Goal: Information Seeking & Learning: Learn about a topic

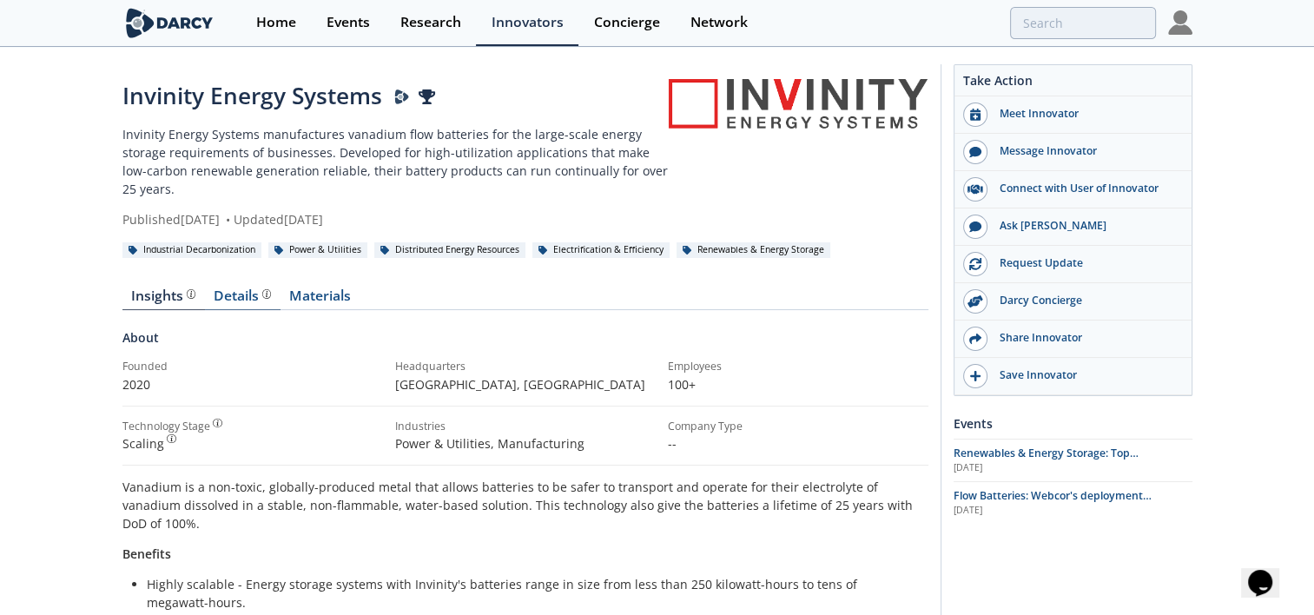
click at [238, 302] on div "Details" at bounding box center [242, 296] width 57 height 14
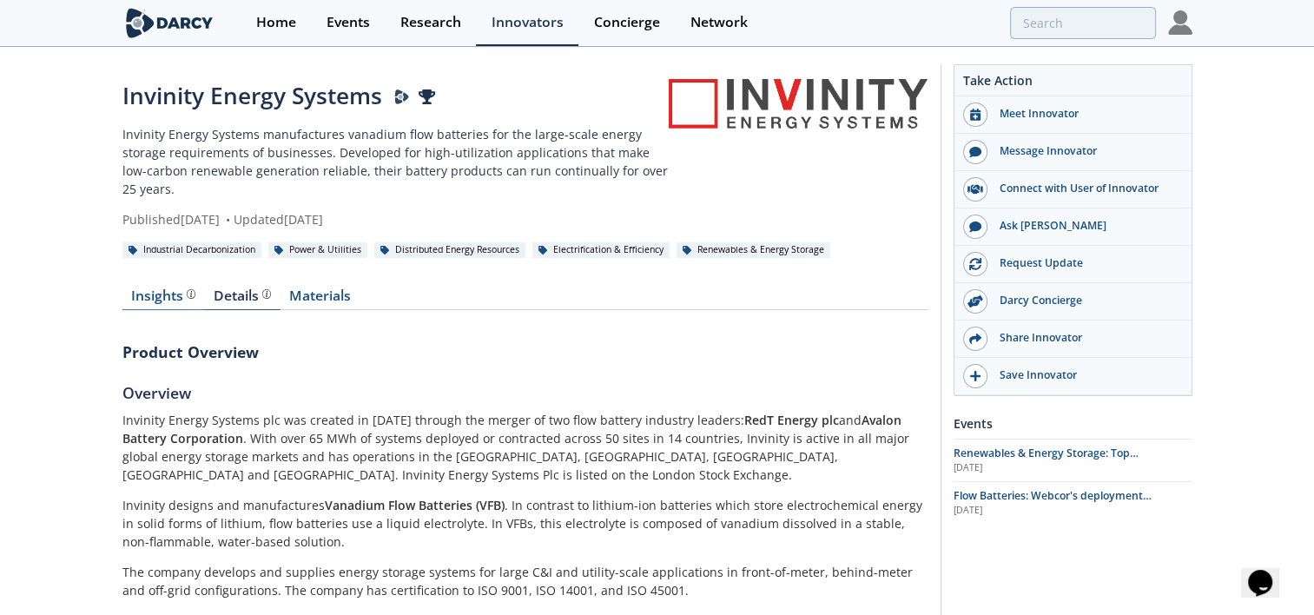
click at [153, 299] on div "Insights" at bounding box center [163, 296] width 64 height 14
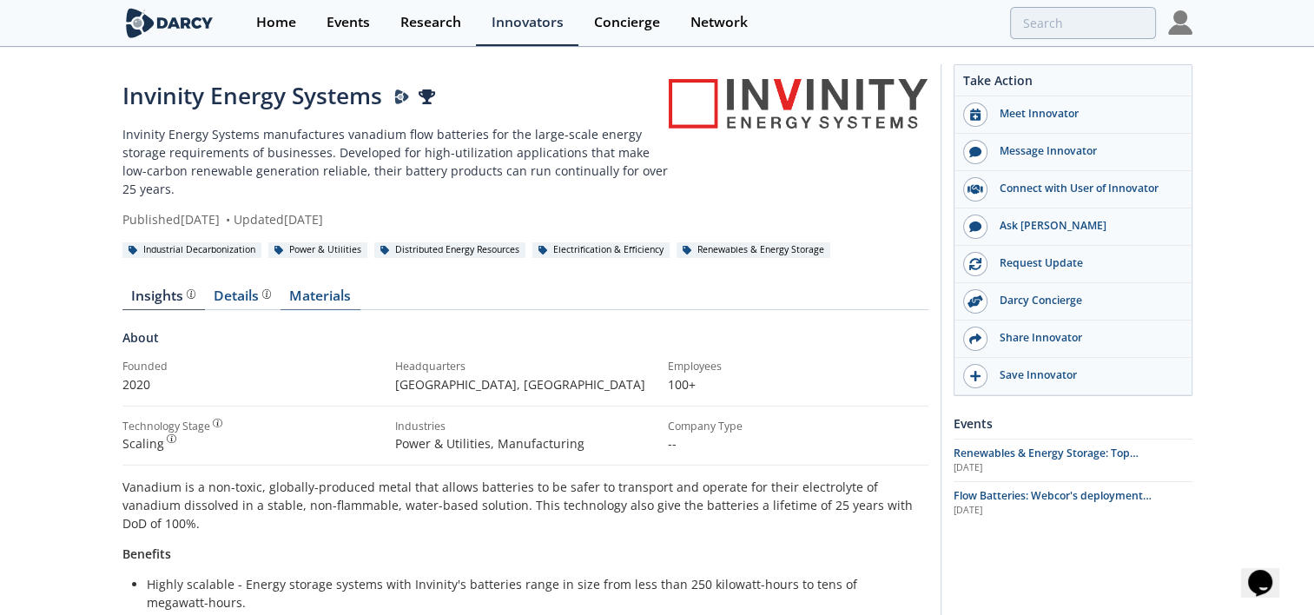
click at [332, 292] on link "Materials" at bounding box center [320, 299] width 80 height 21
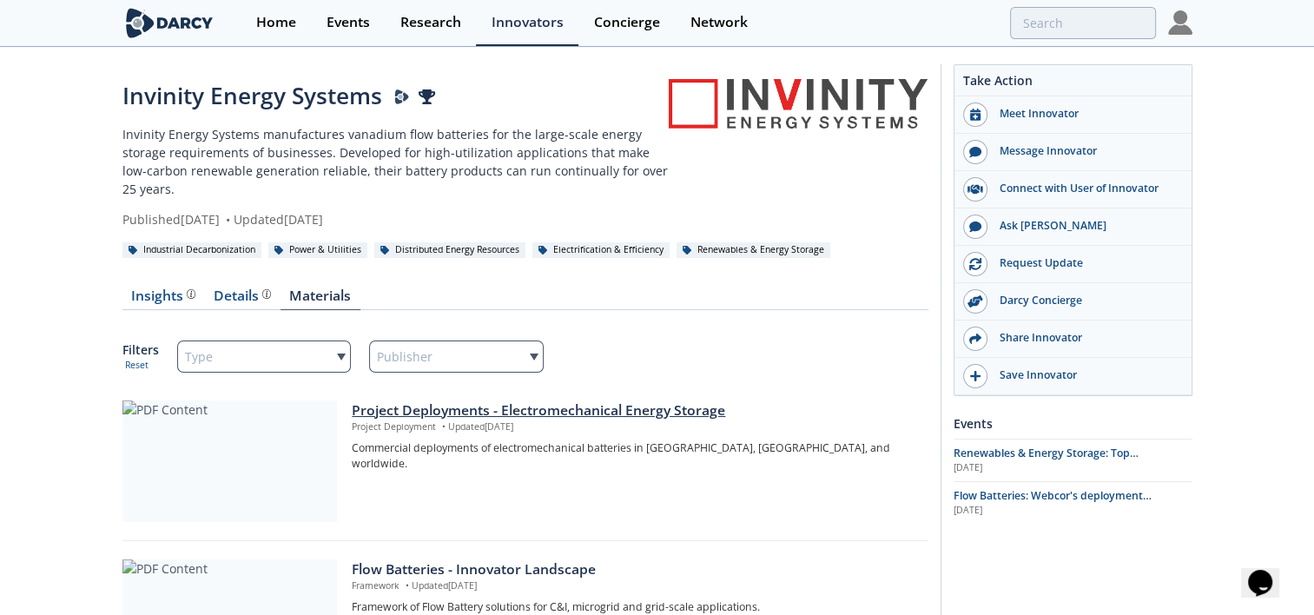
click at [586, 412] on div "Project Deployments - Electromechanical Energy Storage" at bounding box center [634, 410] width 564 height 21
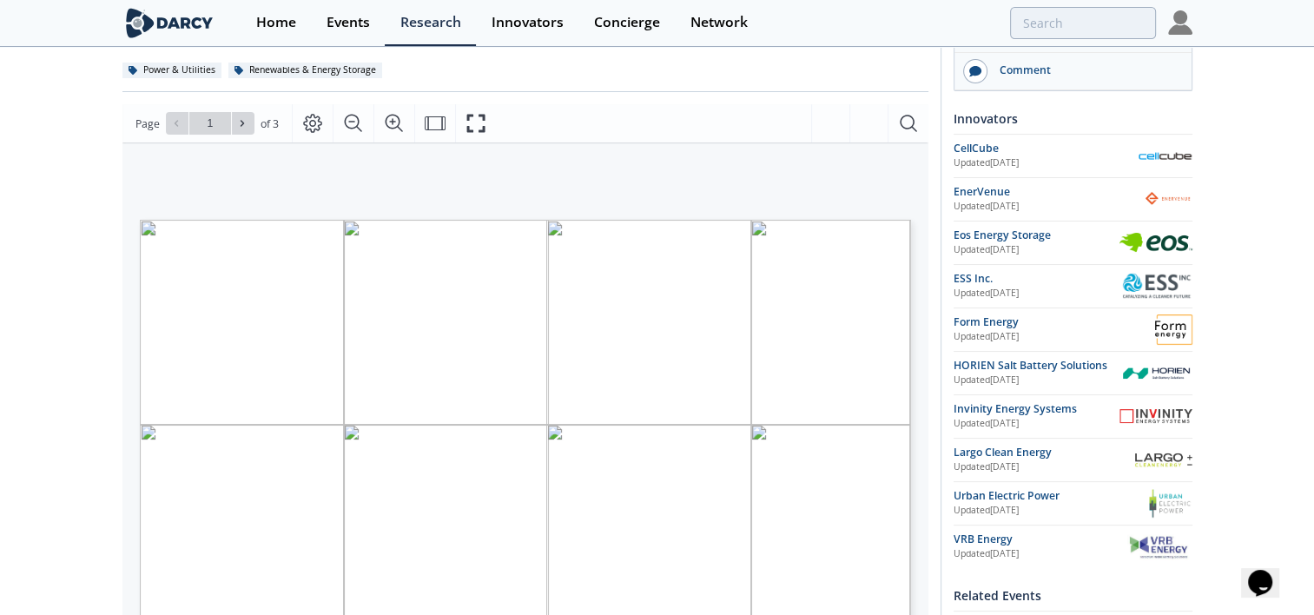
scroll to position [225, 0]
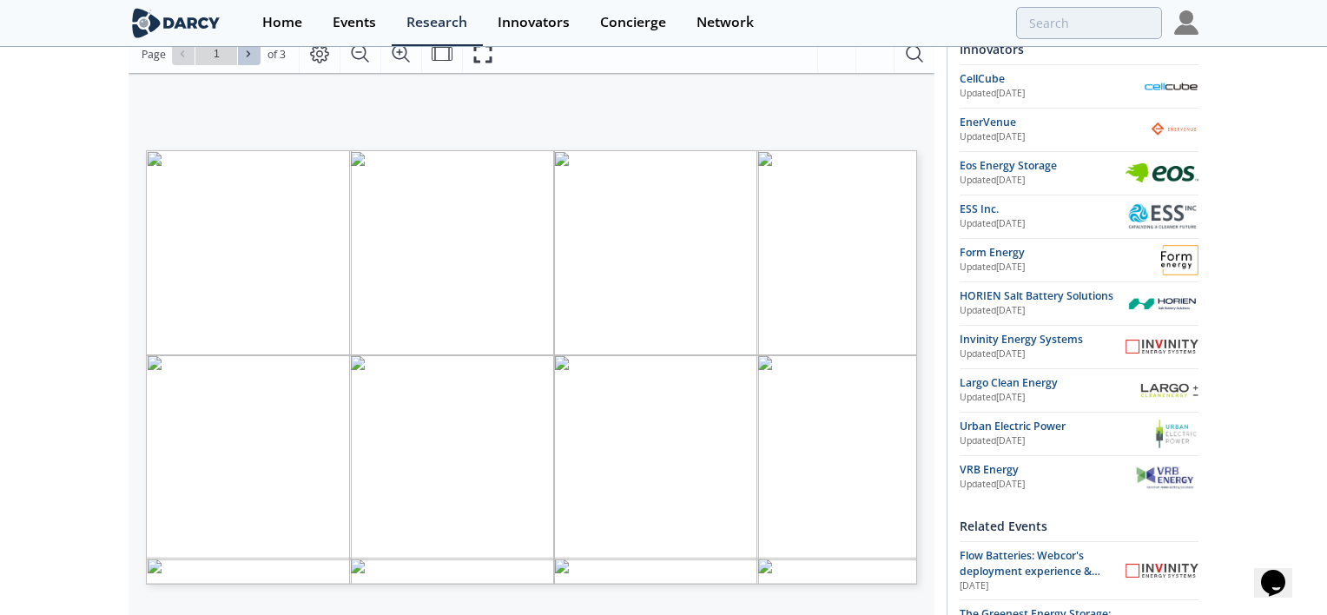
click at [247, 55] on icon at bounding box center [248, 54] width 3 height 6
click at [244, 59] on span at bounding box center [249, 54] width 12 height 12
type input "3"
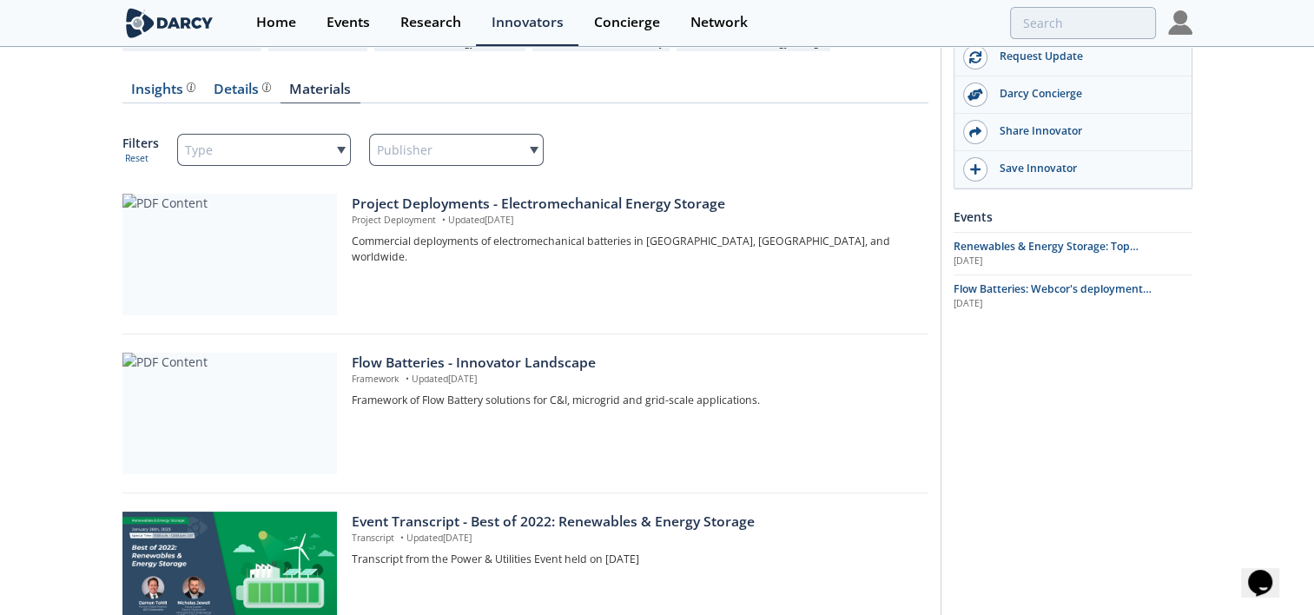
scroll to position [347, 0]
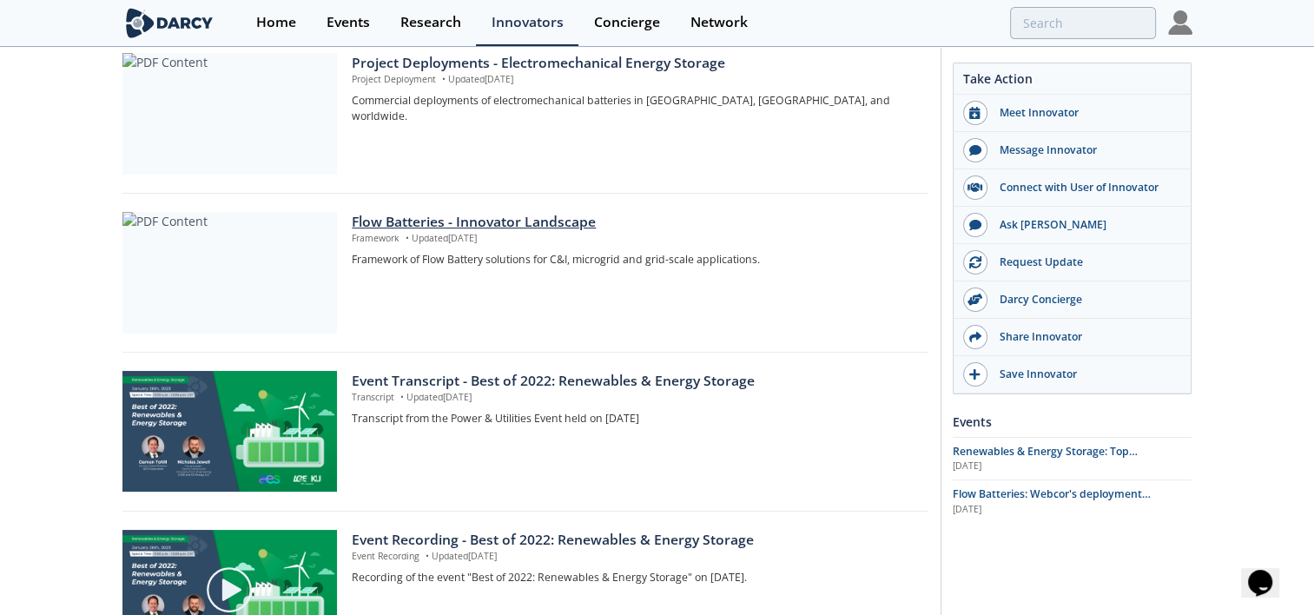
click at [492, 222] on div "Flow Batteries - Innovator Landscape" at bounding box center [634, 222] width 564 height 21
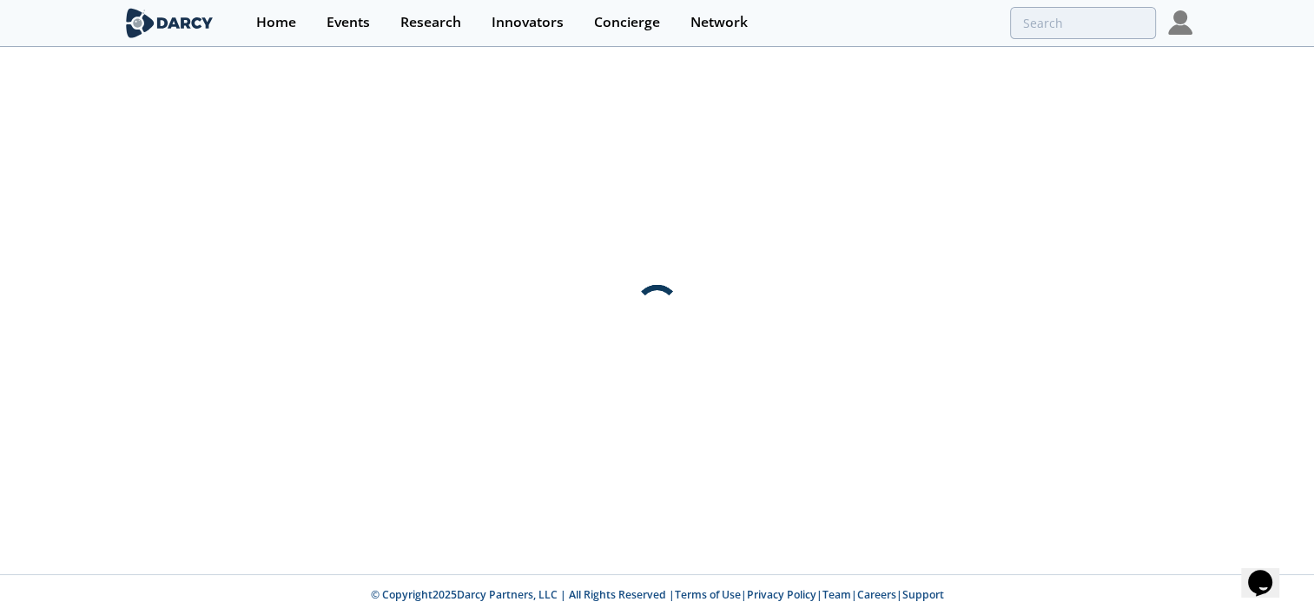
scroll to position [0, 0]
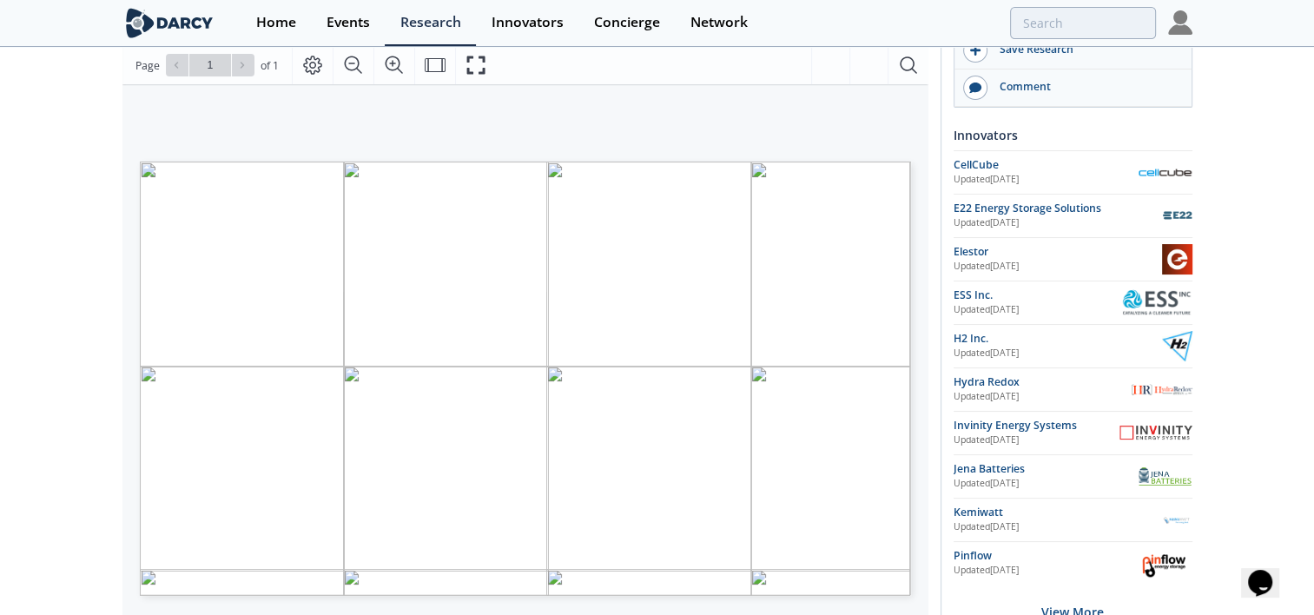
scroll to position [325, 0]
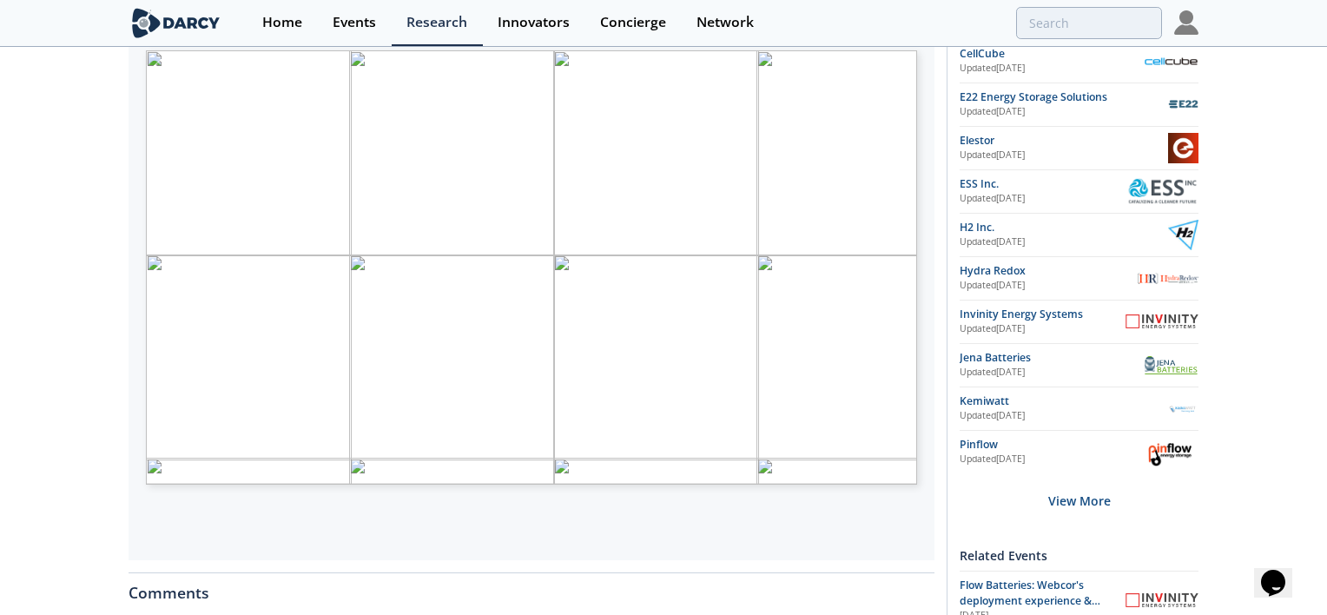
click at [792, 79] on span "here" at bounding box center [792, 82] width 19 height 6
click at [785, 80] on span "here" at bounding box center [792, 82] width 19 height 6
click at [796, 50] on div "Technology type TRL Largest deployment System configuration Modular (1-10 kW / …" at bounding box center [531, 50] width 771 height 0
click at [729, 80] on div "Page 1" at bounding box center [531, 267] width 771 height 434
click at [791, 82] on div "Page 1" at bounding box center [531, 267] width 771 height 434
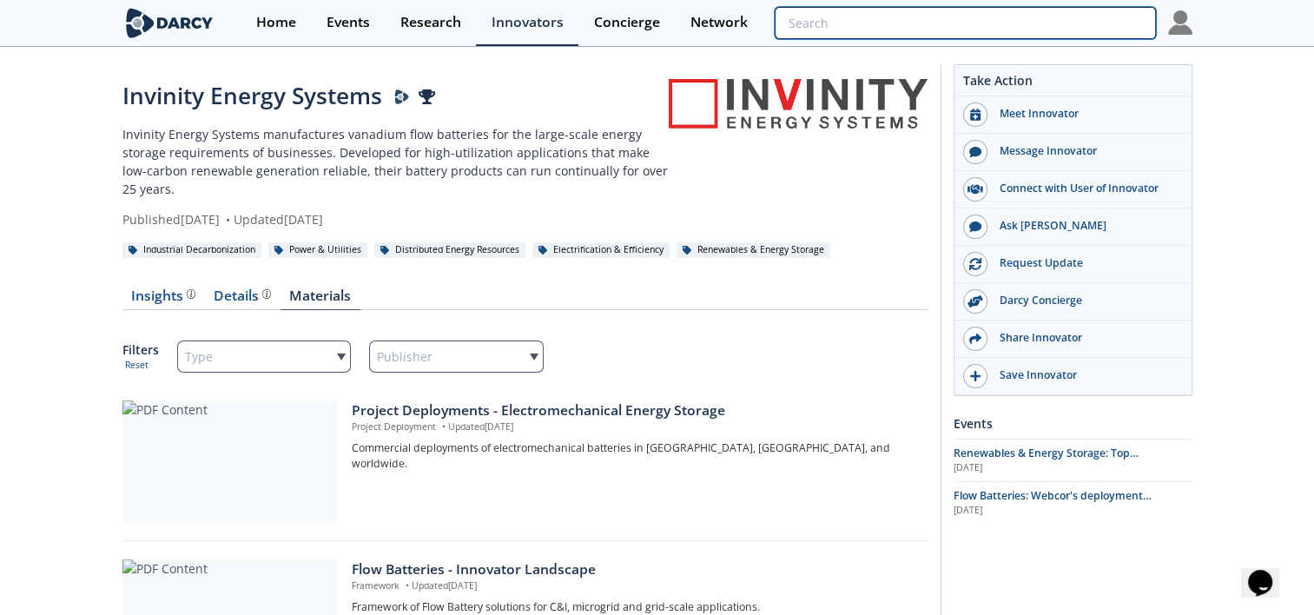
click at [1049, 23] on input "search" at bounding box center [965, 23] width 380 height 32
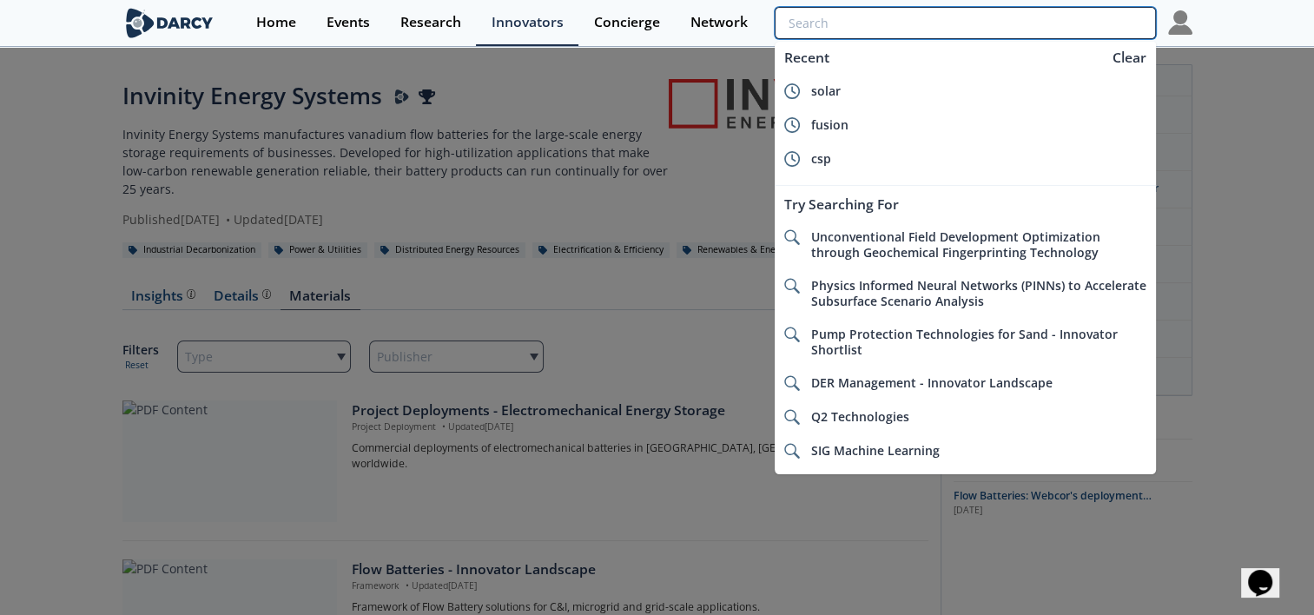
type input "L"
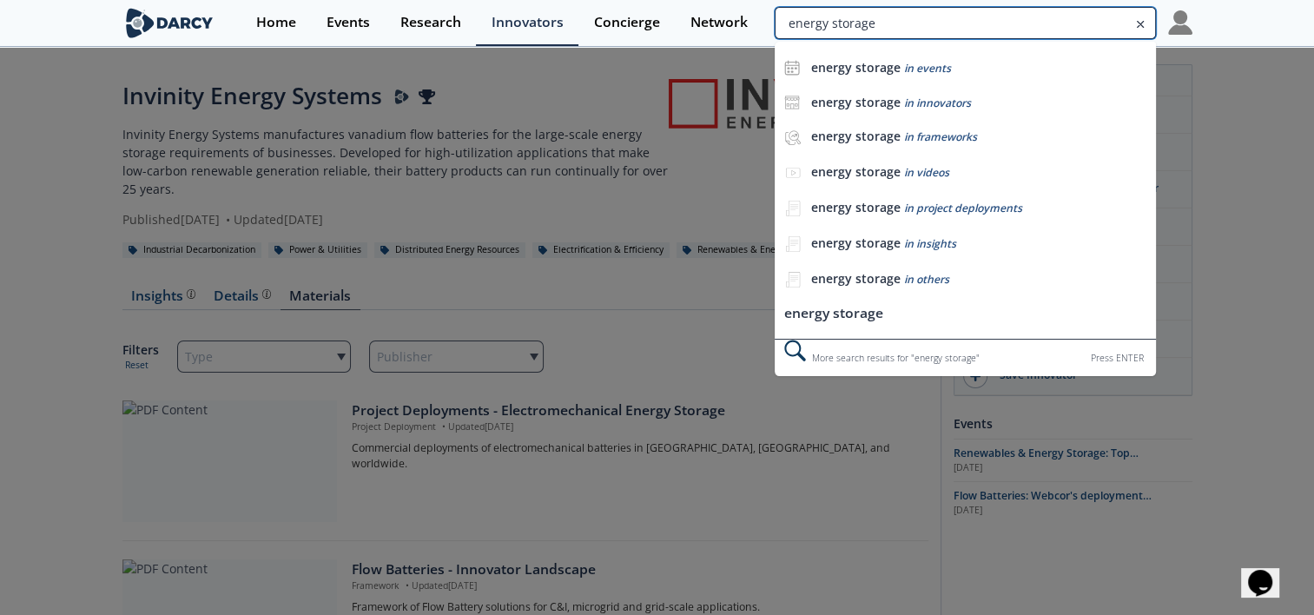
type input "energy storage"
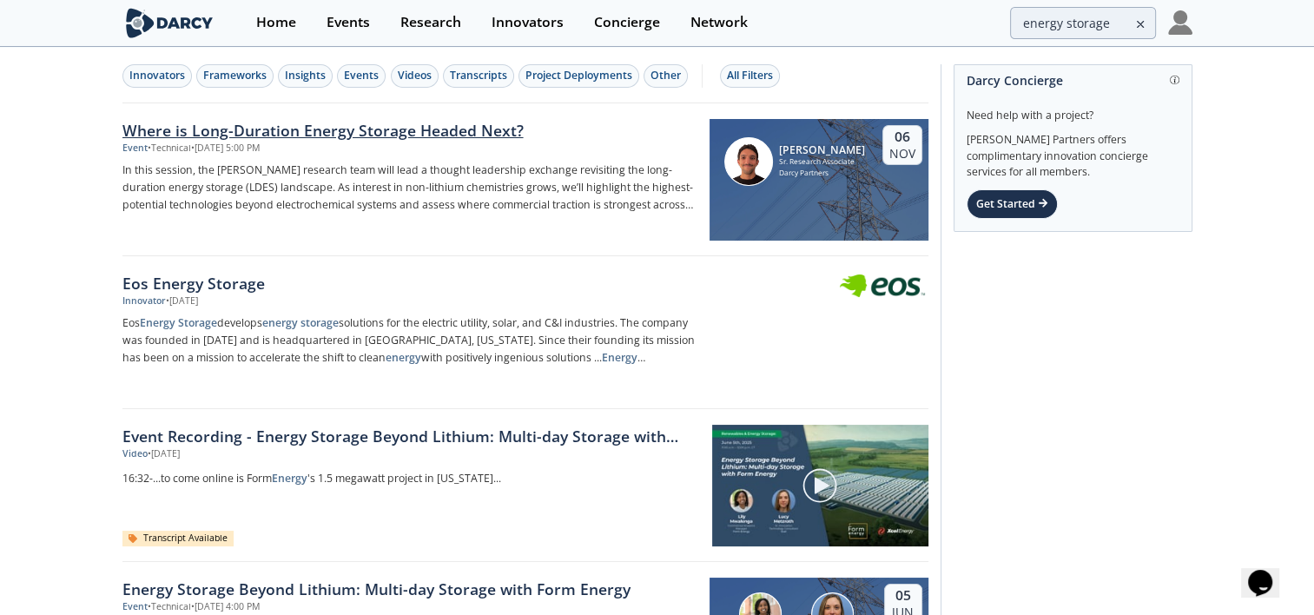
click at [417, 128] on div "Where is Long-Duration Energy Storage Headed Next?" at bounding box center [409, 130] width 575 height 23
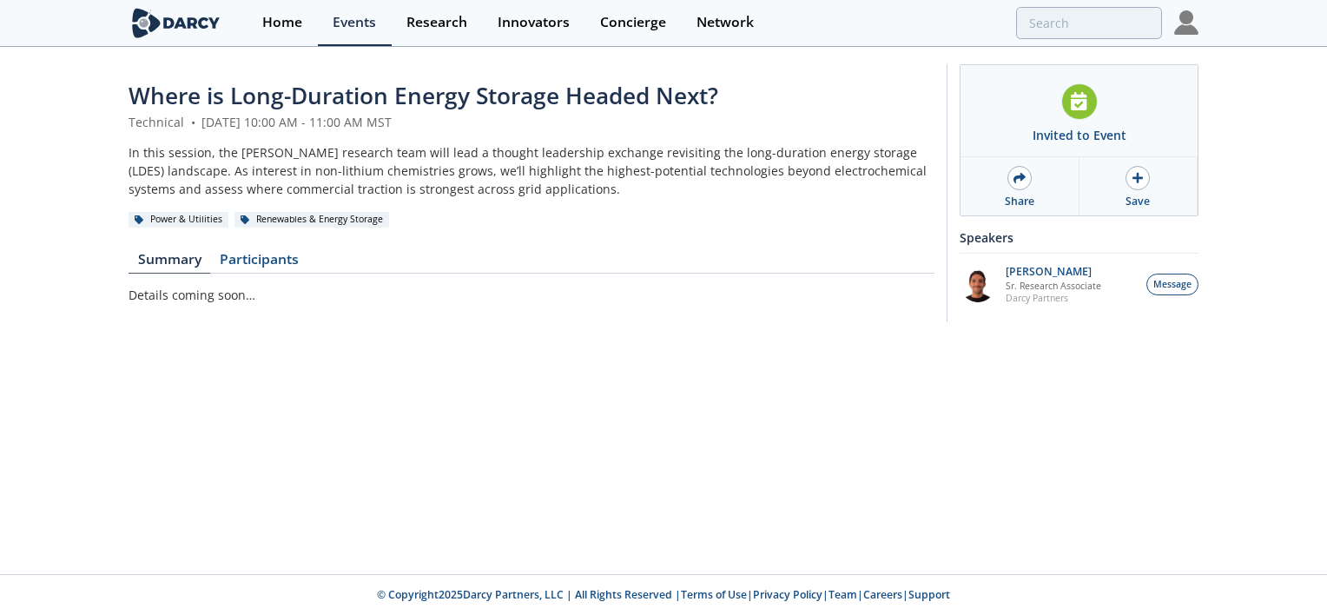
type input "energy storage"
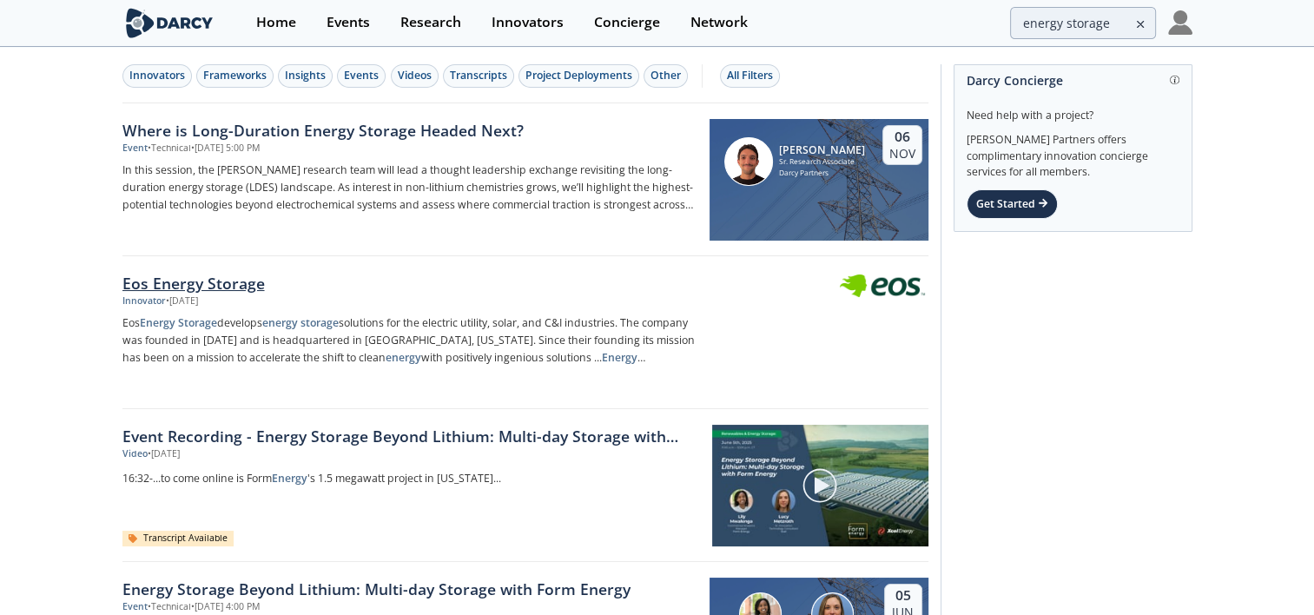
click at [184, 281] on div "Eos Energy Storage" at bounding box center [409, 283] width 575 height 23
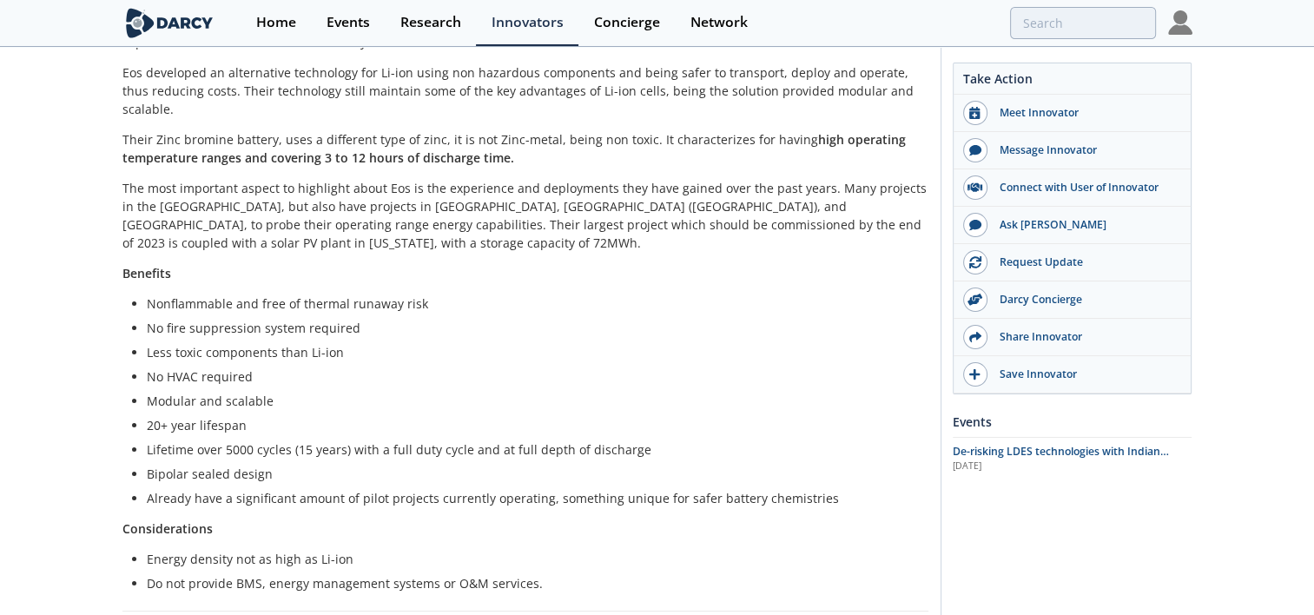
scroll to position [434, 0]
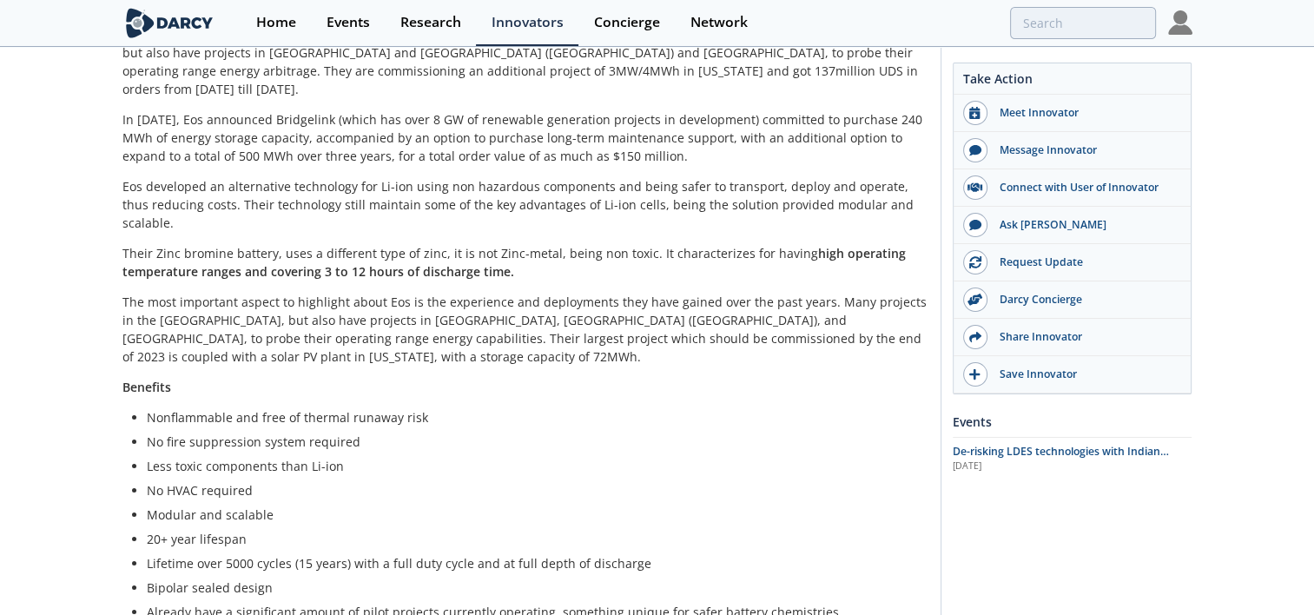
type input "energy storage"
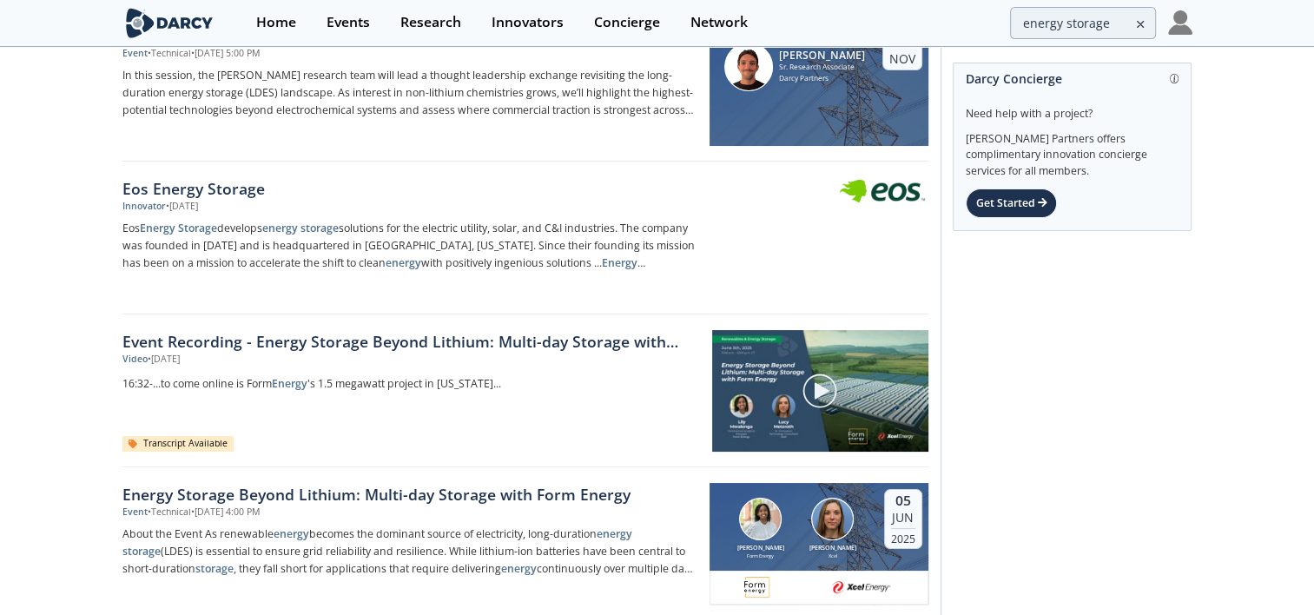
scroll to position [174, 0]
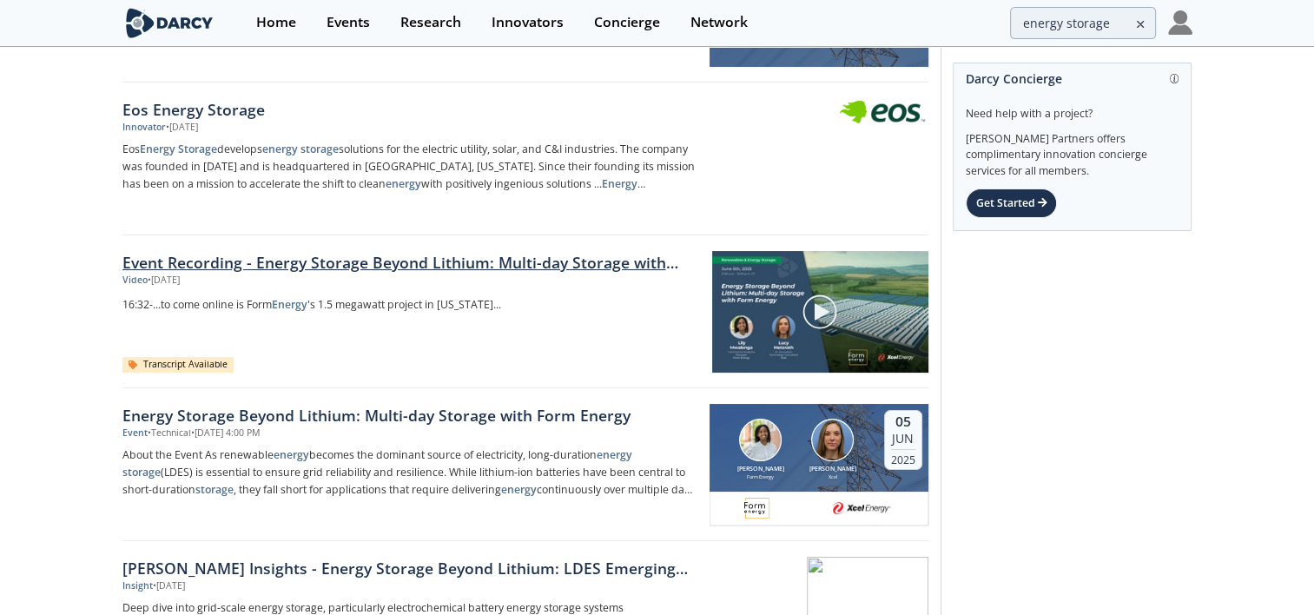
click at [518, 261] on link "Event Recording - Energy Storage Beyond Lithium: Multi-day Storage with Form En…" at bounding box center [410, 262] width 577 height 23
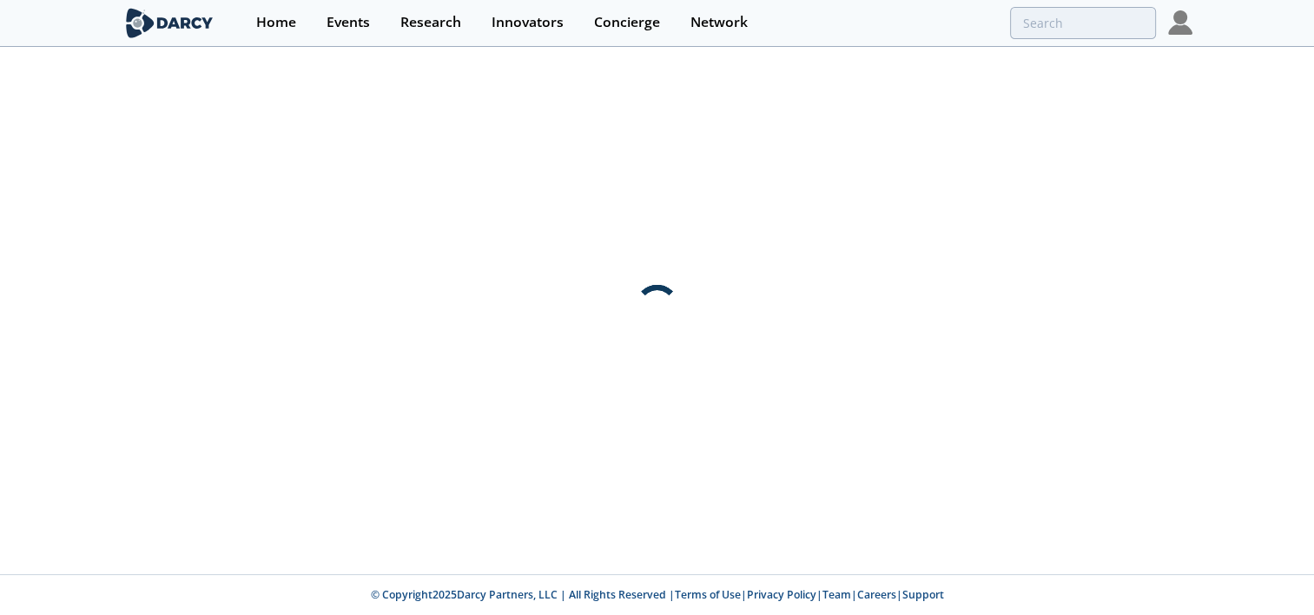
scroll to position [0, 0]
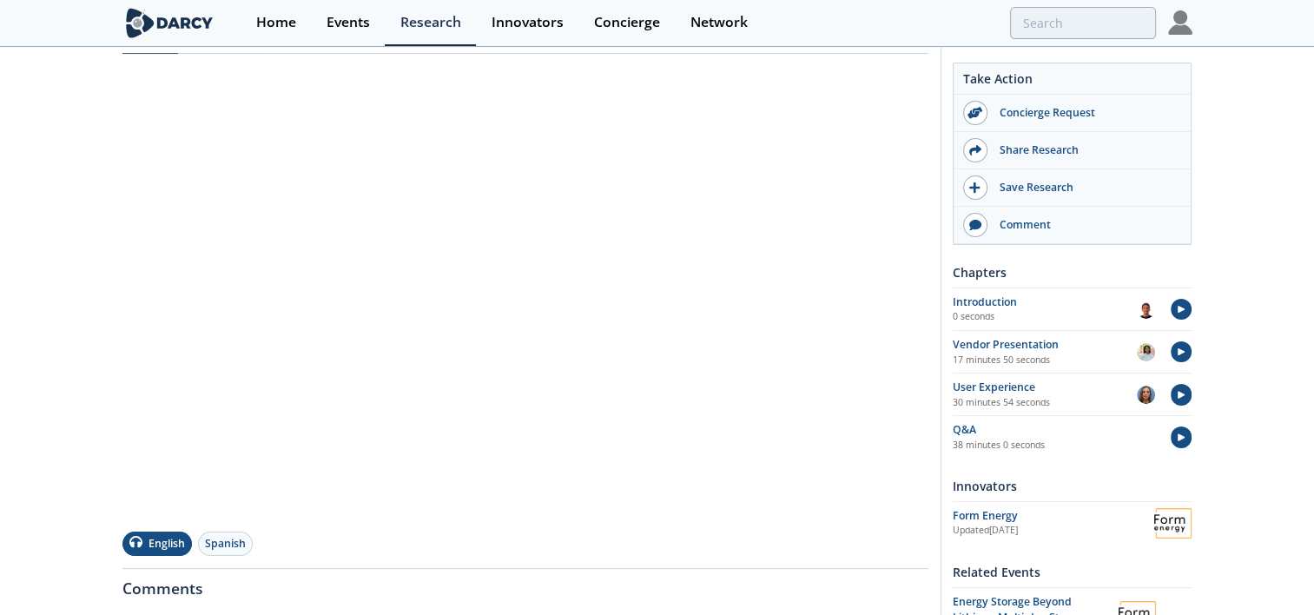
scroll to position [174, 0]
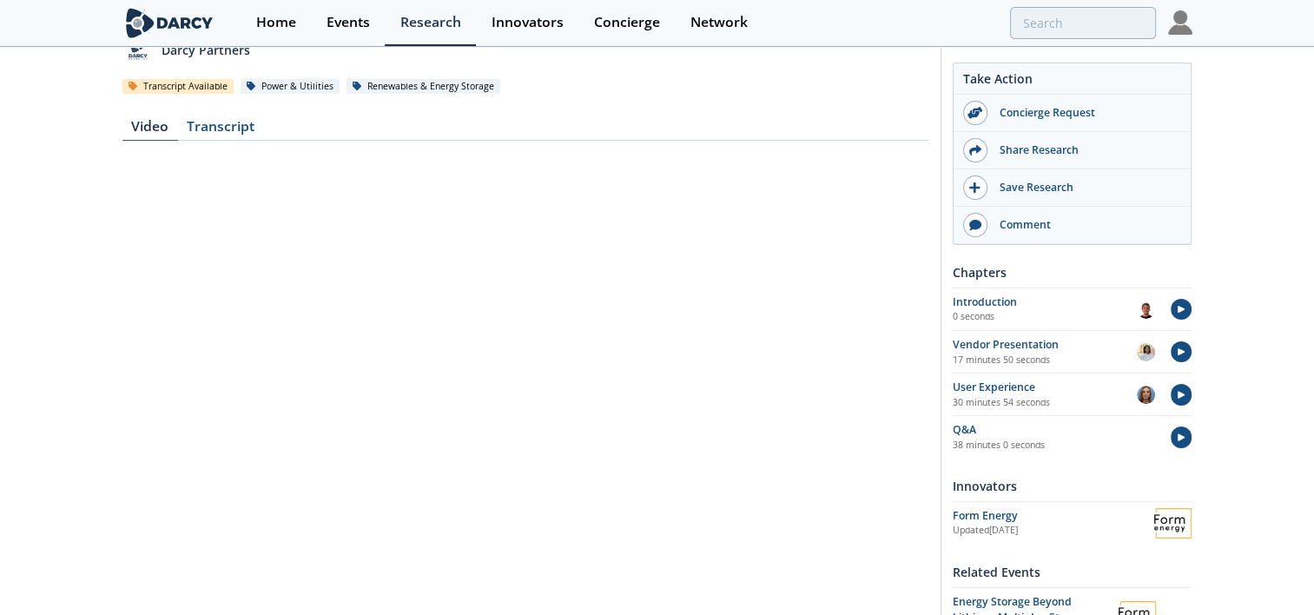
type input "energy storage"
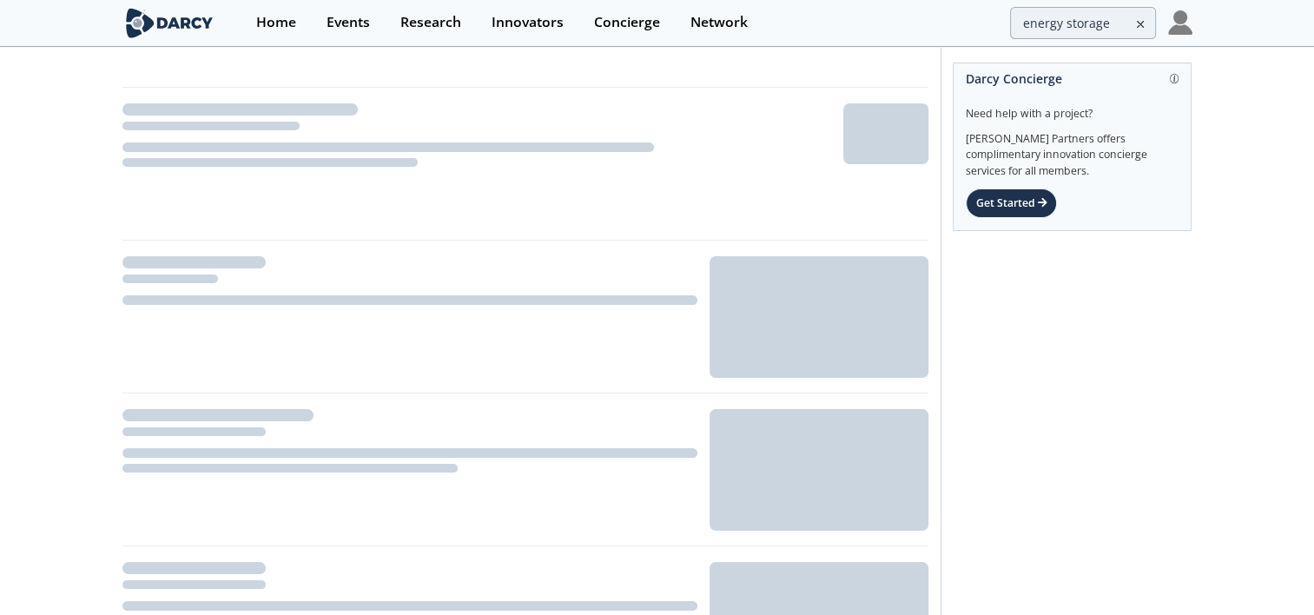
scroll to position [174, 0]
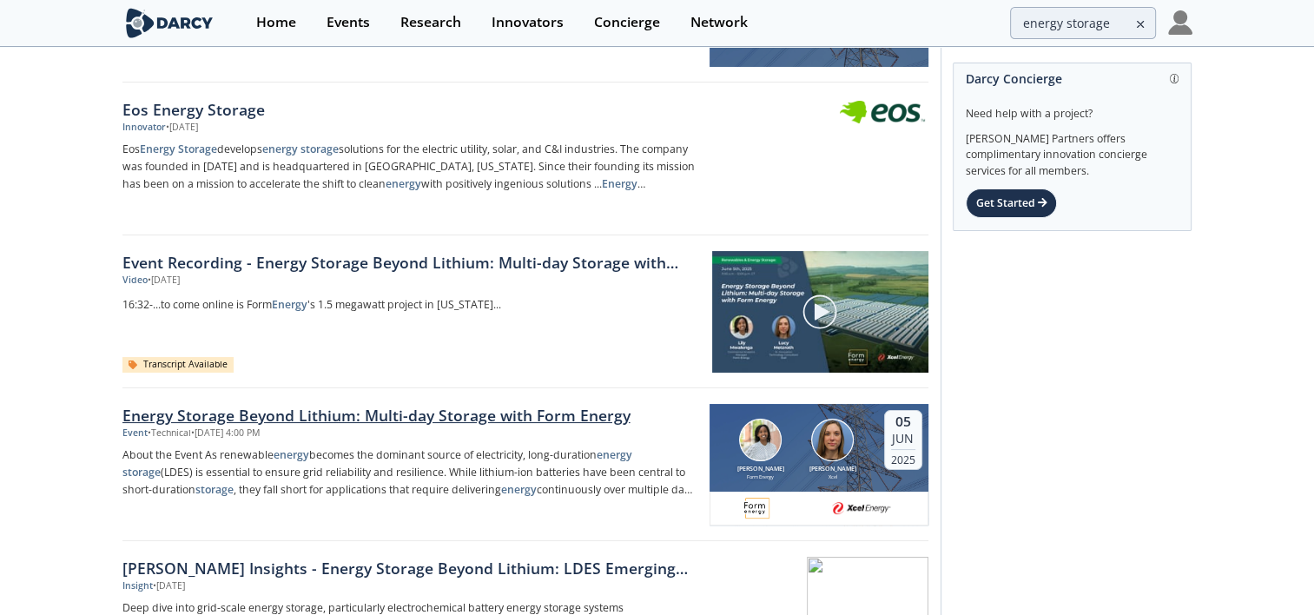
click at [510, 410] on div "Energy Storage Beyond Lithium: Multi-day Storage with Form Energy" at bounding box center [409, 415] width 575 height 23
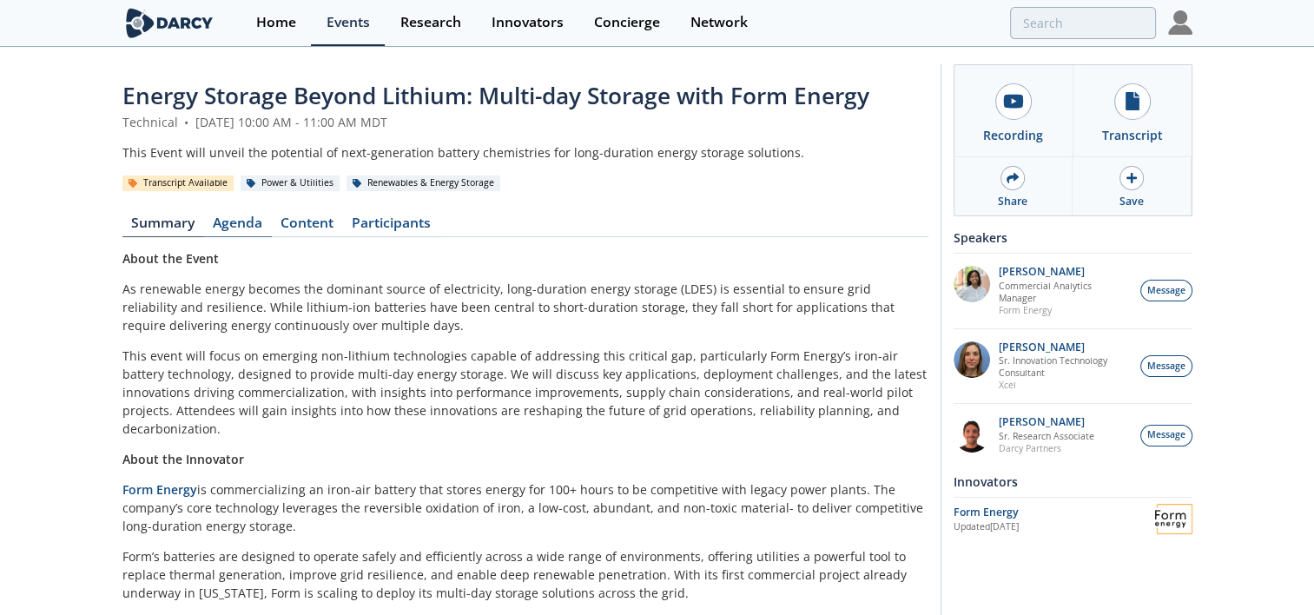
click at [239, 223] on link "Agenda" at bounding box center [238, 226] width 68 height 21
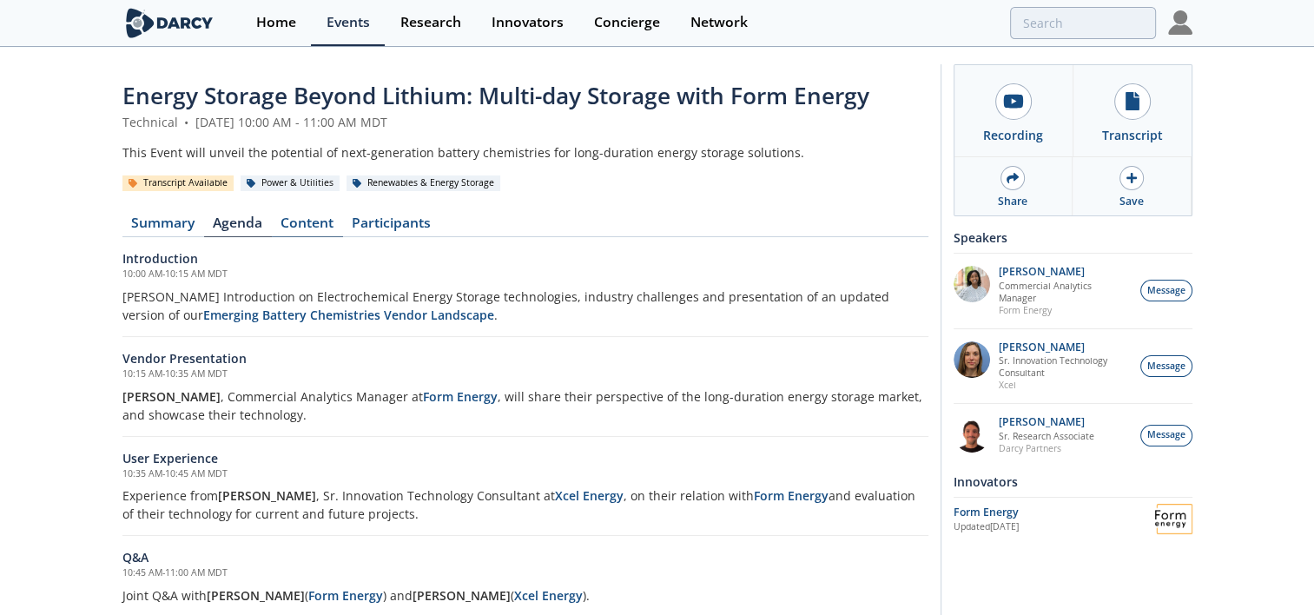
click at [308, 225] on link "Content" at bounding box center [307, 226] width 71 height 21
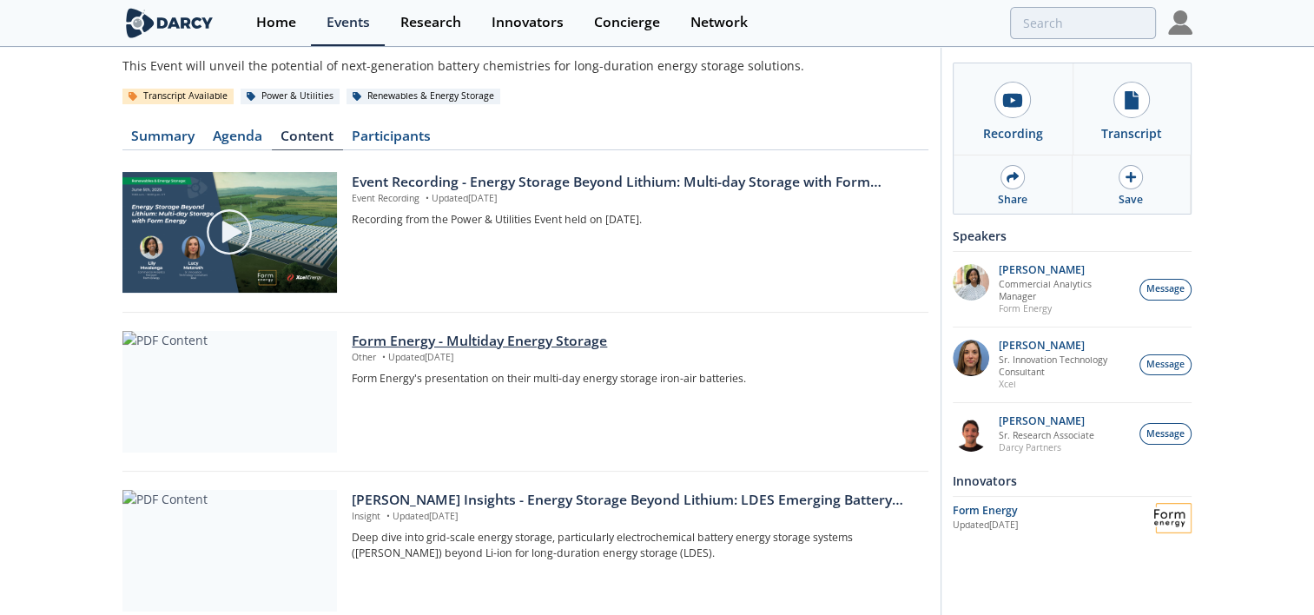
scroll to position [174, 0]
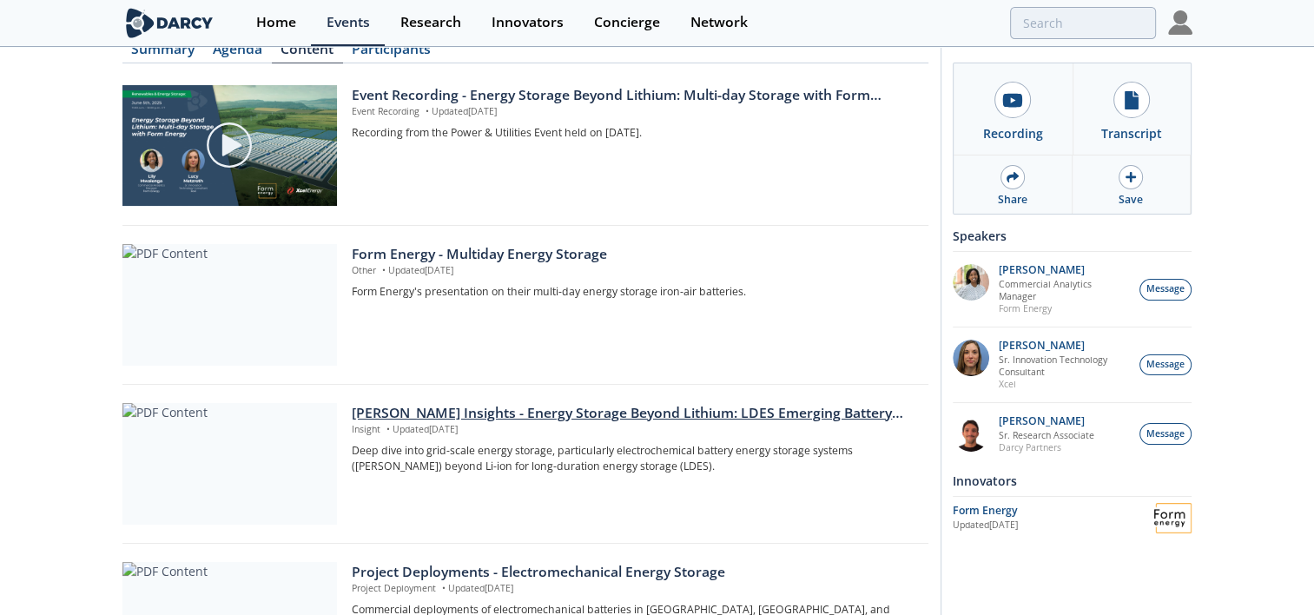
click at [734, 418] on div "[PERSON_NAME] Insights - Energy Storage Beyond Lithium: LDES Emerging Battery C…" at bounding box center [634, 413] width 564 height 21
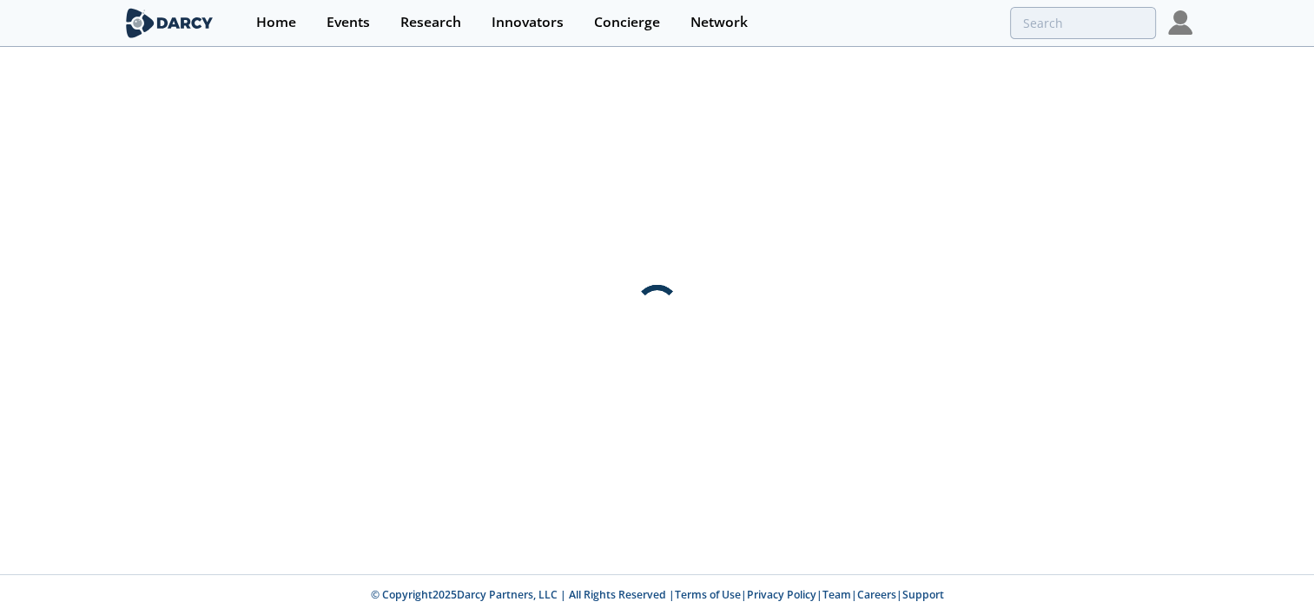
scroll to position [0, 0]
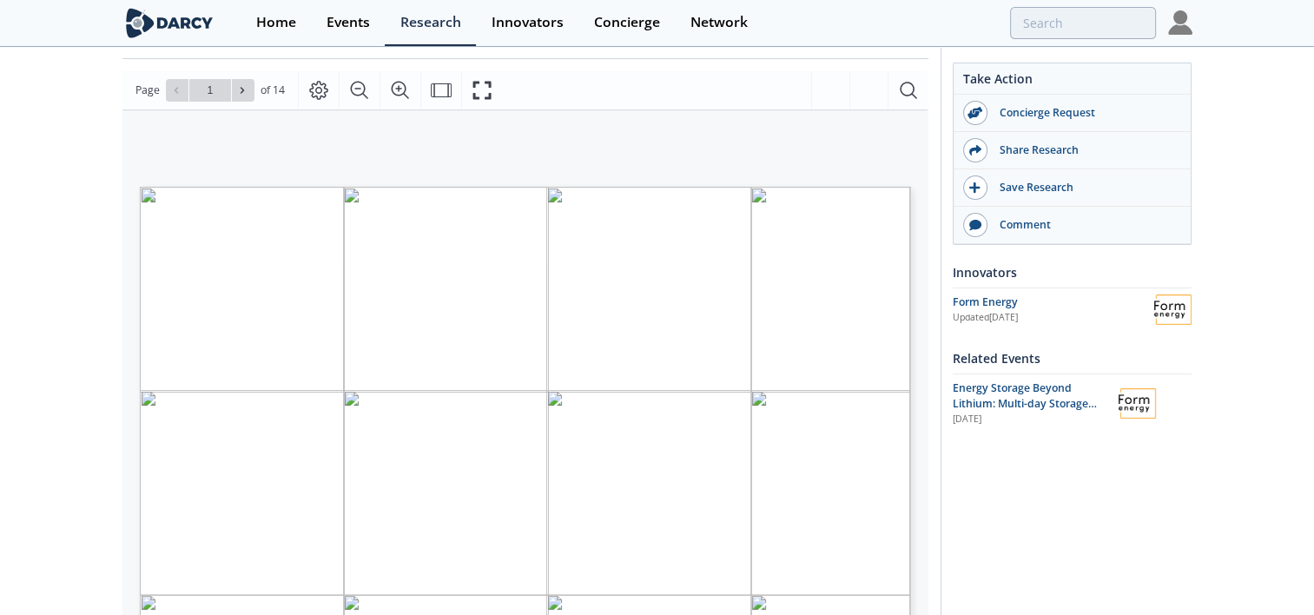
scroll to position [232, 0]
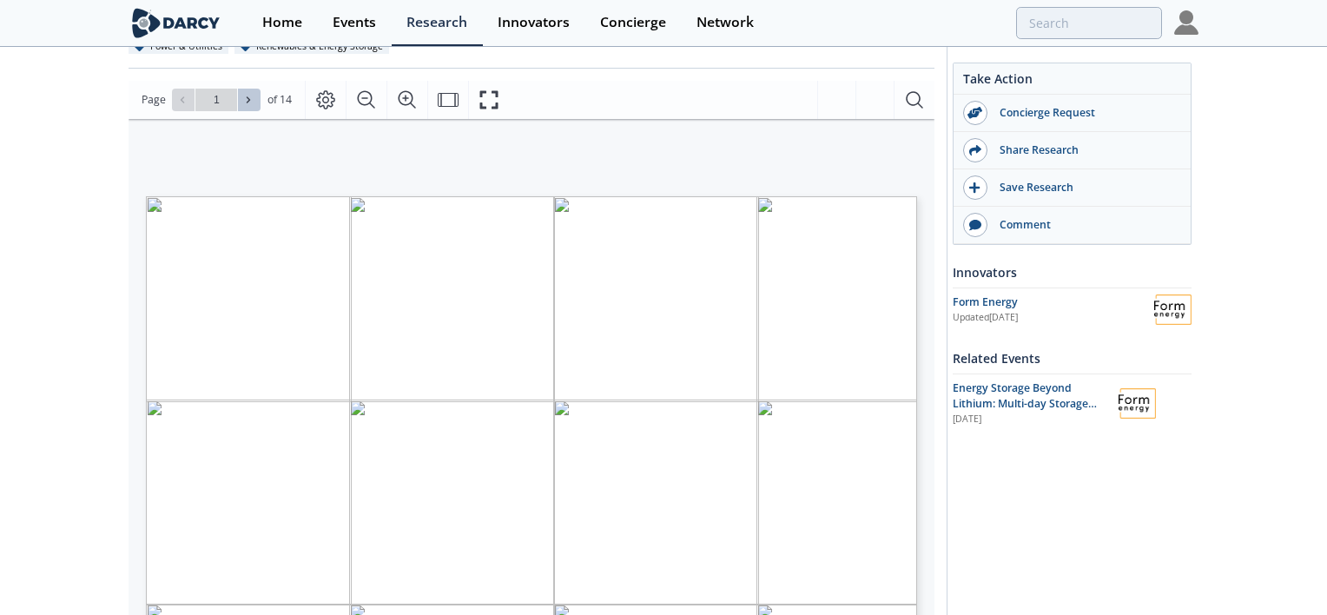
click at [249, 105] on button at bounding box center [249, 100] width 23 height 23
type input "2"
click at [255, 106] on button at bounding box center [249, 100] width 23 height 23
type input "3"
click at [255, 106] on button at bounding box center [249, 100] width 23 height 23
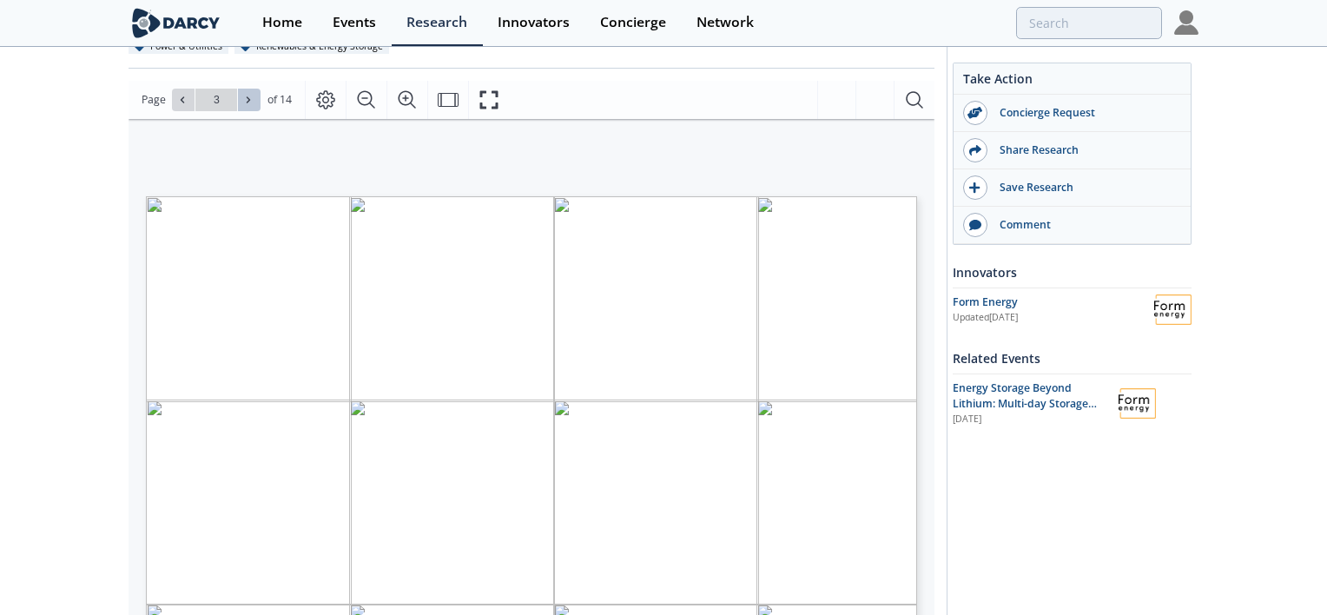
type input "4"
click at [255, 106] on button at bounding box center [249, 100] width 23 height 23
type input "5"
click at [257, 106] on button at bounding box center [249, 100] width 23 height 23
type input "6"
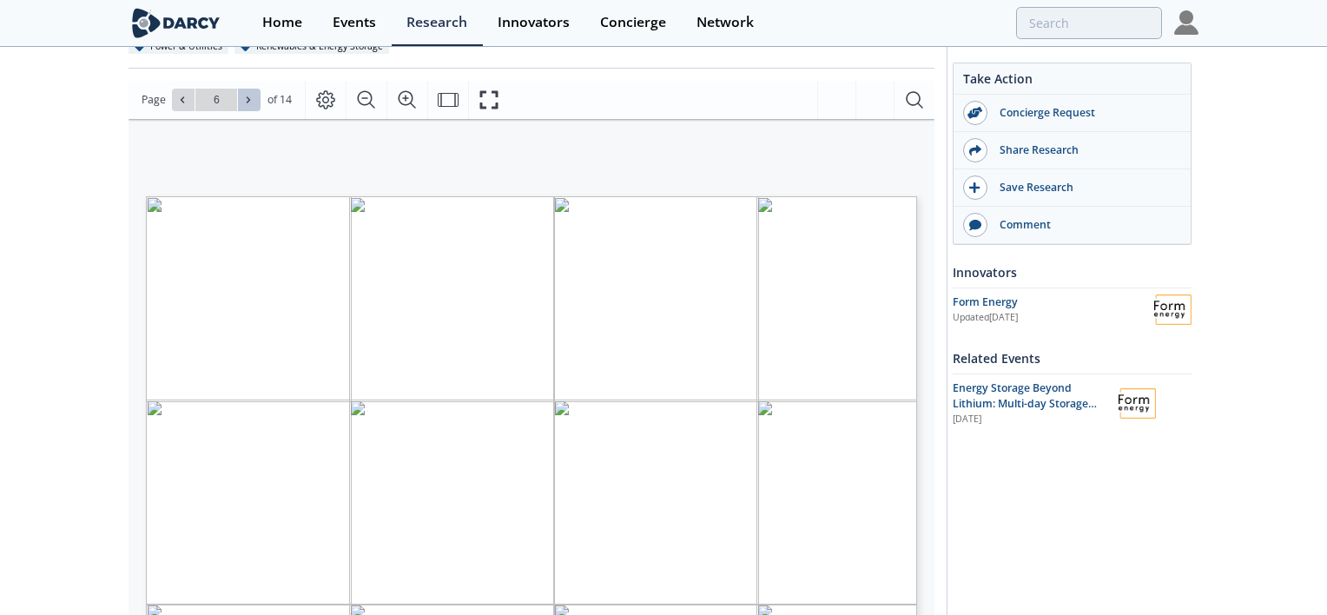
click at [257, 106] on button at bounding box center [249, 100] width 23 height 23
type input "7"
click at [257, 106] on button at bounding box center [249, 100] width 23 height 23
type input "8"
click at [257, 106] on button at bounding box center [249, 100] width 23 height 23
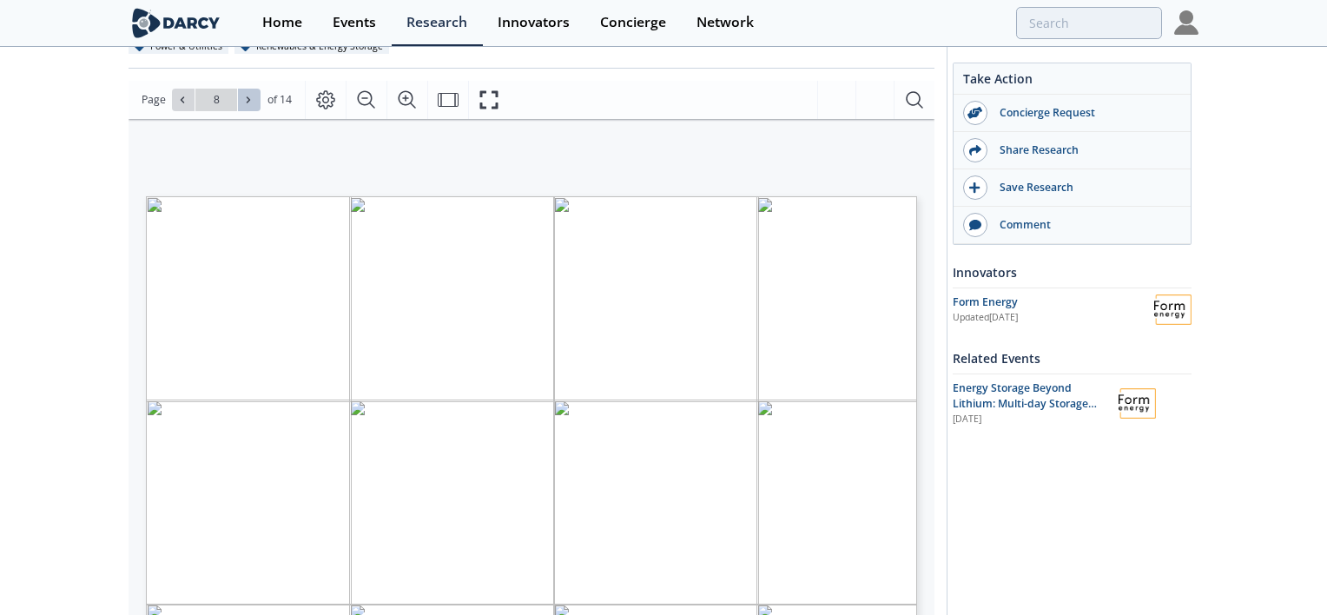
type input "9"
click at [257, 106] on button at bounding box center [249, 100] width 23 height 23
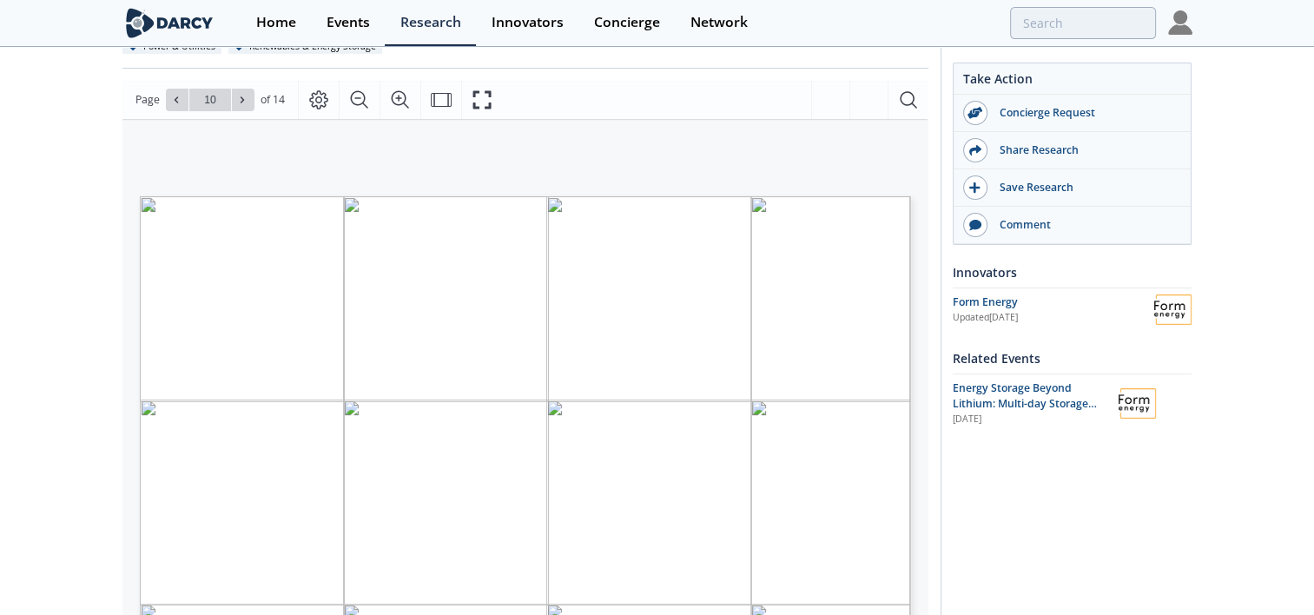
scroll to position [492, 0]
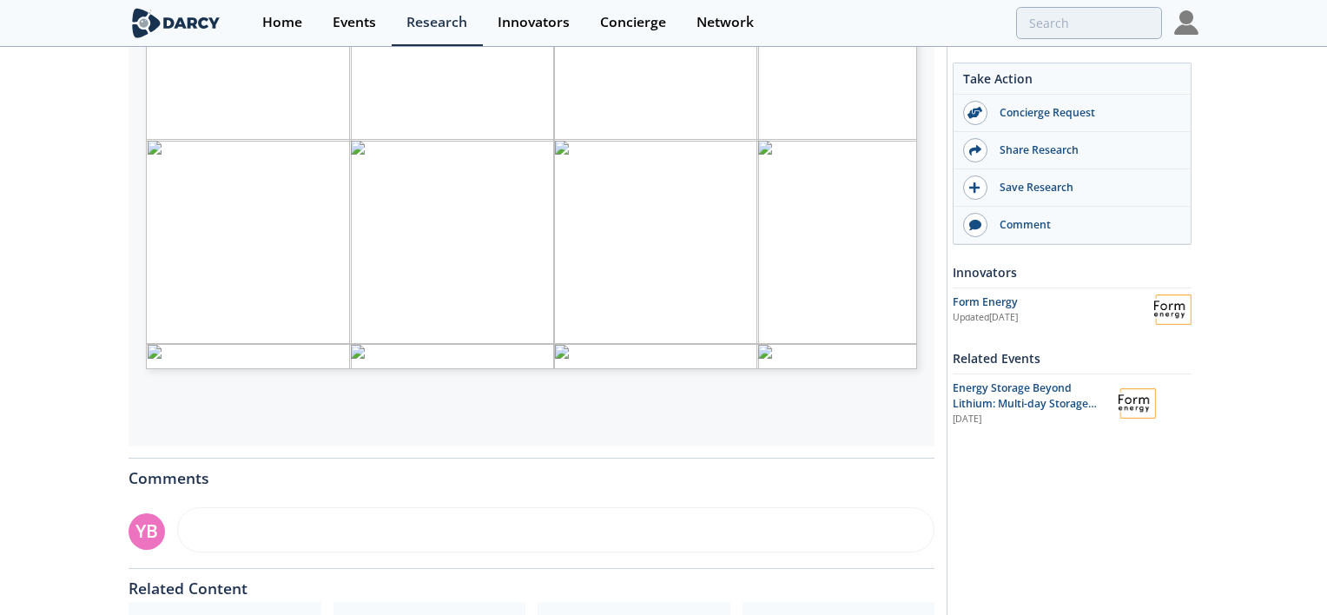
click at [830, 409] on div "Technology Innovators Cell type Energy density (Wh/kg) Target duration Lifetime…" at bounding box center [532, 151] width 806 height 587
click at [831, 409] on div "Raised $31 M ([DATE] ) In a Series A2 round led by , with , • Evok Innovations …" at bounding box center [532, 151] width 806 height 587
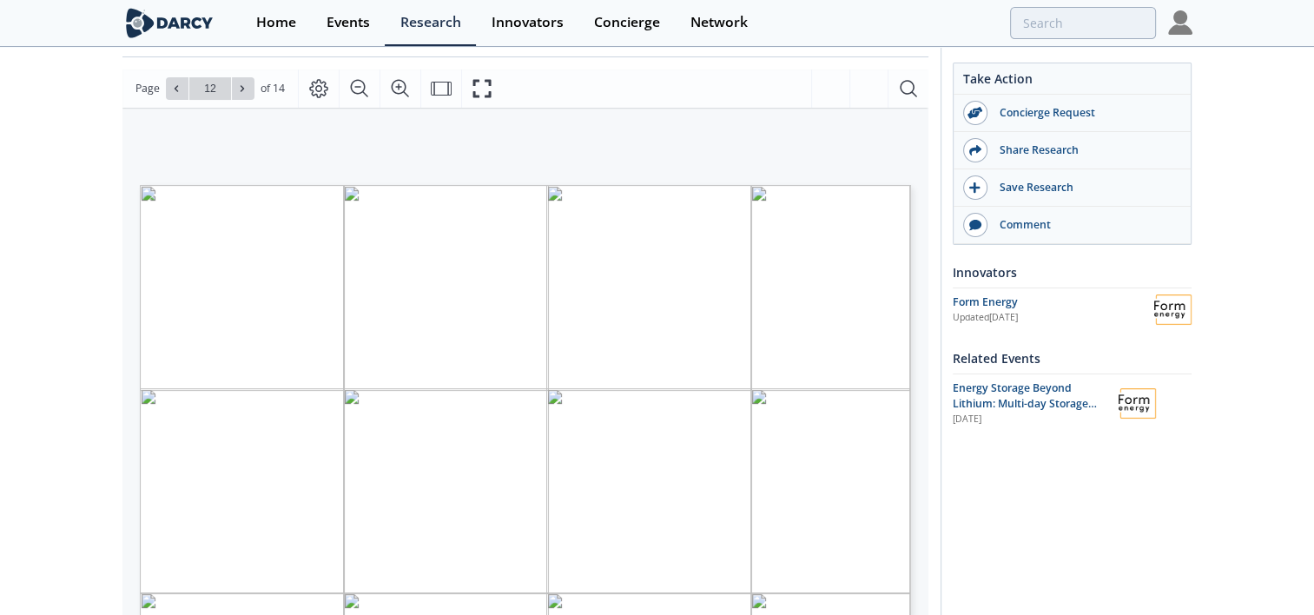
scroll to position [145, 0]
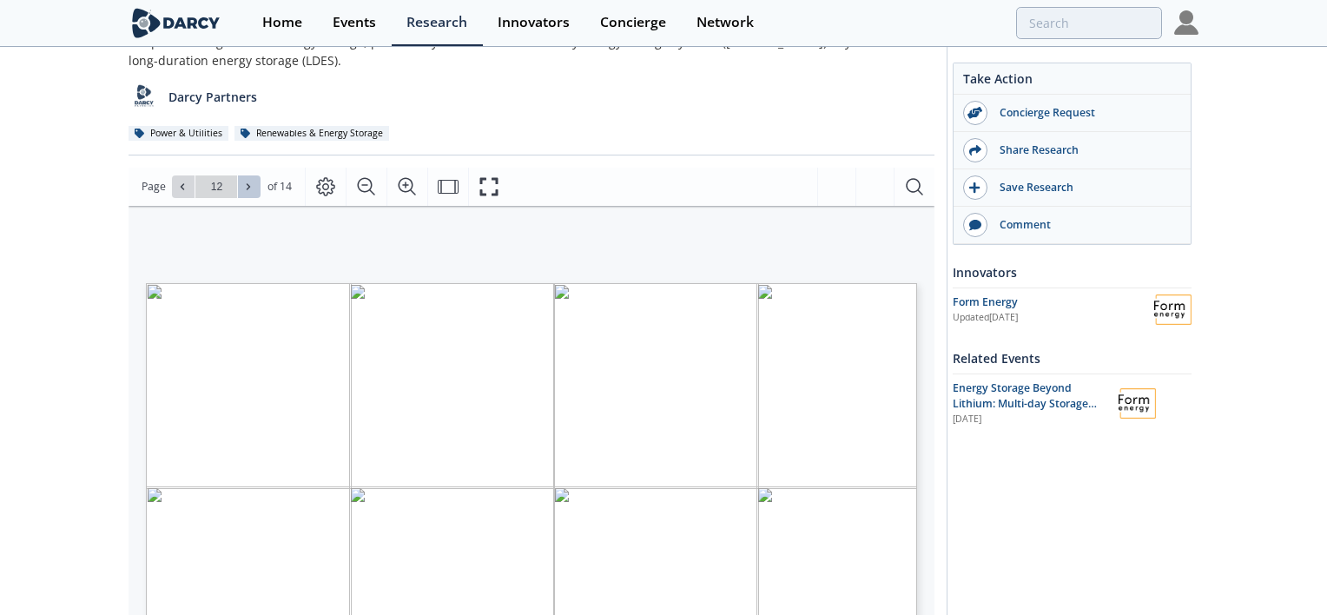
click at [243, 189] on icon at bounding box center [248, 186] width 10 height 10
type input "14"
click at [243, 189] on div "Go to Page 14" at bounding box center [216, 186] width 89 height 23
